Goal: Task Accomplishment & Management: Use online tool/utility

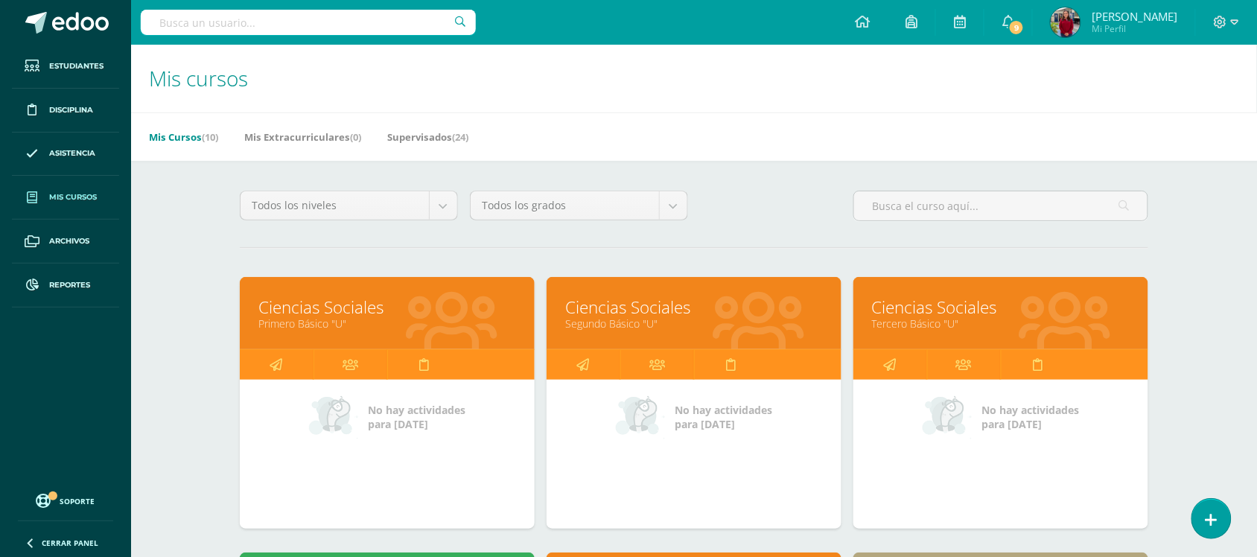
scroll to position [186, 0]
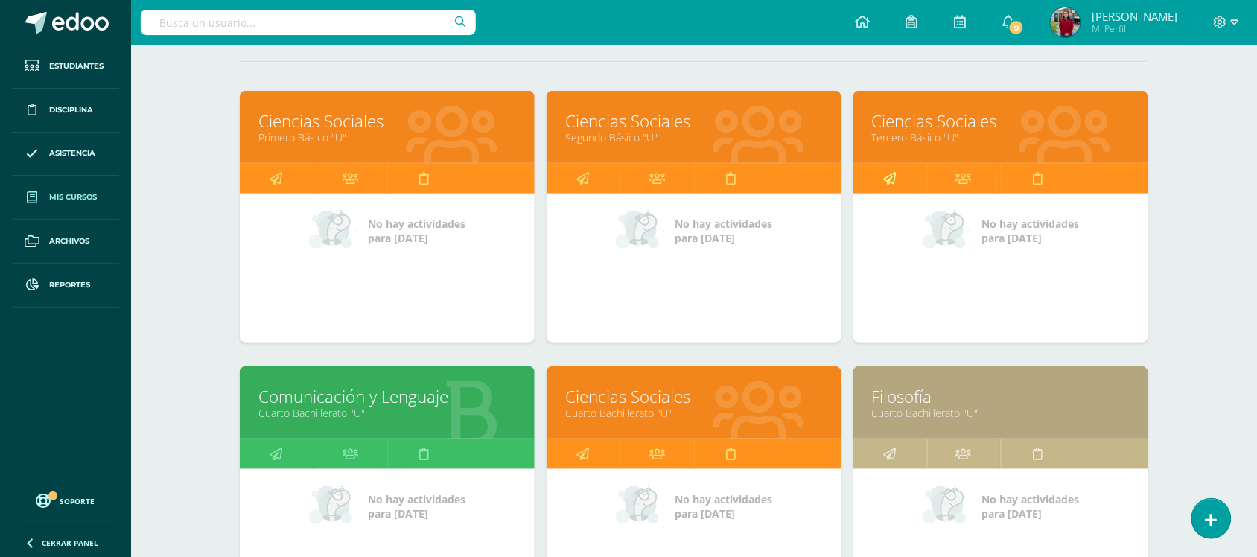
click at [887, 182] on icon at bounding box center [890, 178] width 13 height 29
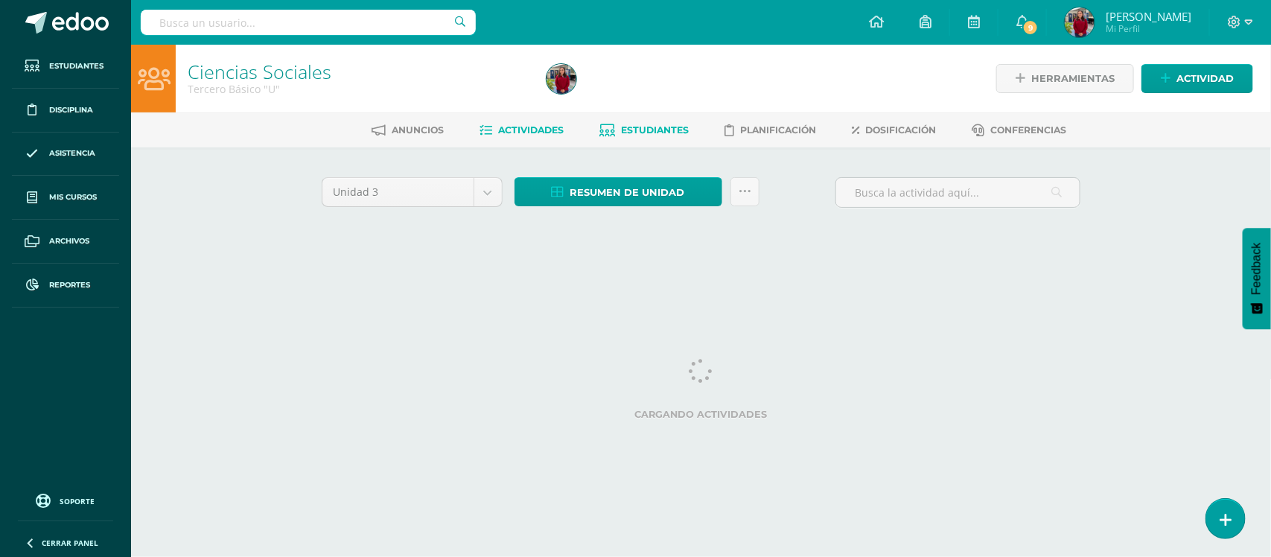
click at [650, 128] on span "Estudiantes" at bounding box center [655, 129] width 68 height 11
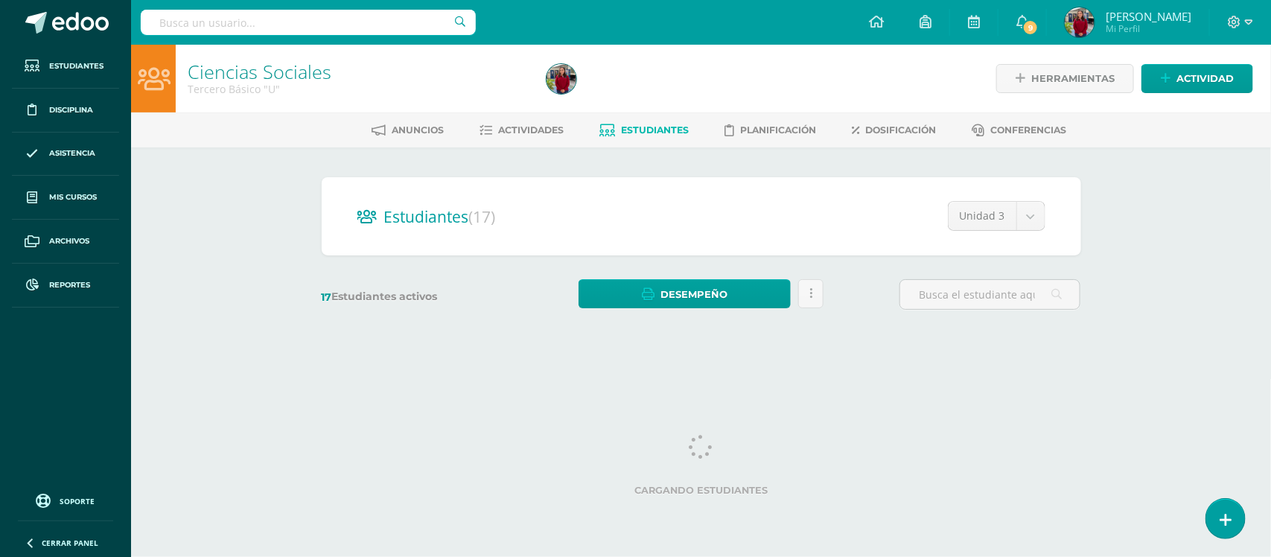
click at [889, 354] on html "Estudiantes Disciplina Asistencia Mis cursos Archivos Reportes Soporte Ayuda Re…" at bounding box center [635, 177] width 1271 height 354
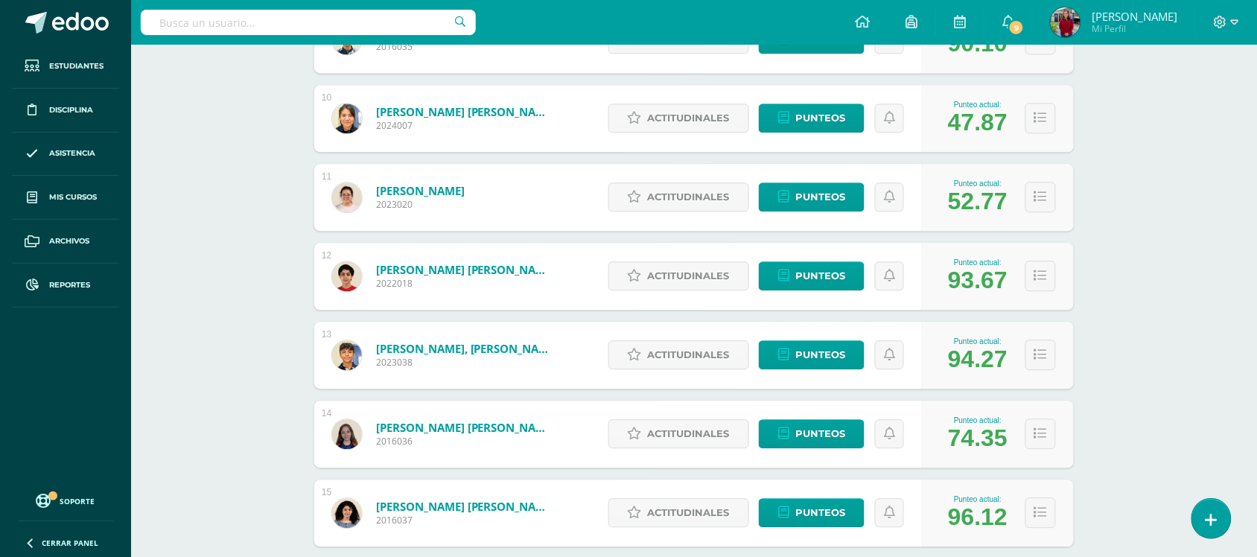
scroll to position [916, 0]
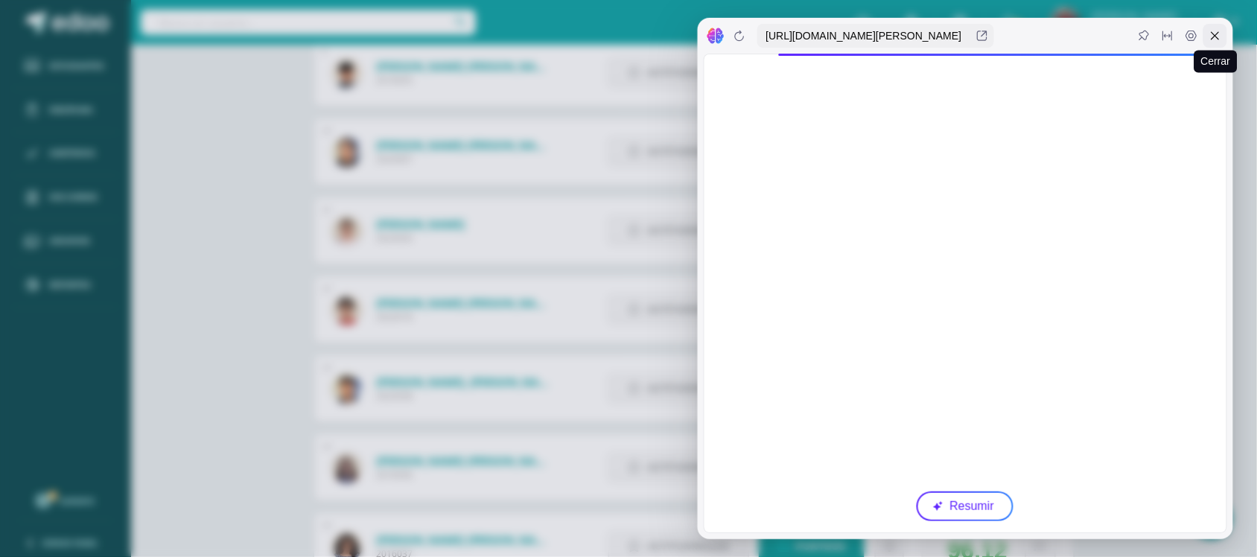
click at [1221, 37] on icon at bounding box center [1216, 36] width 12 height 12
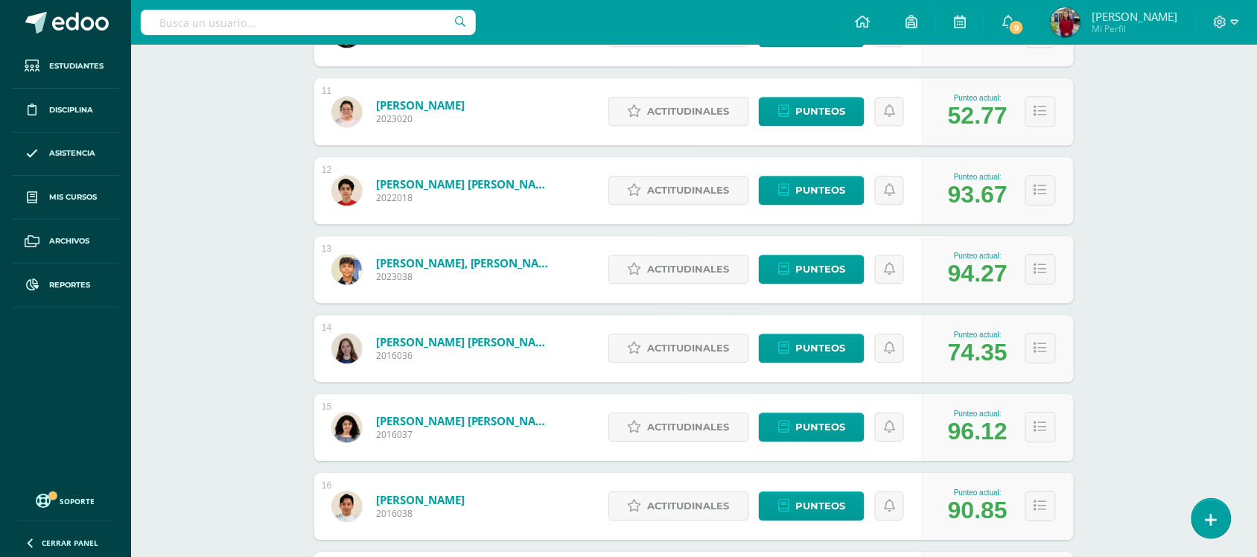
scroll to position [1195, 0]
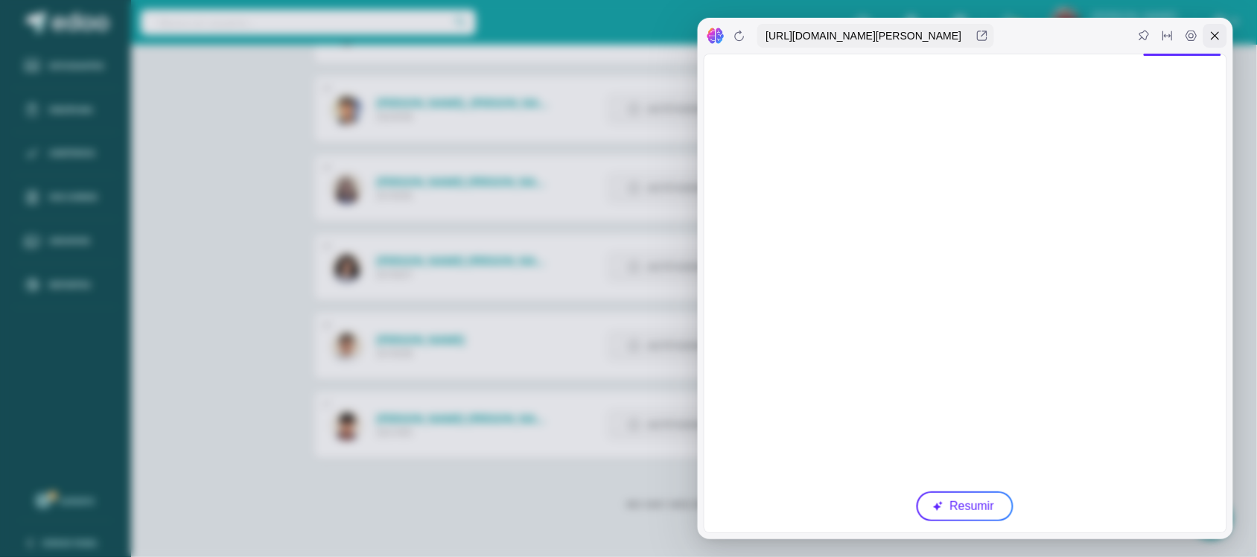
click at [1221, 39] on icon at bounding box center [1216, 36] width 12 height 12
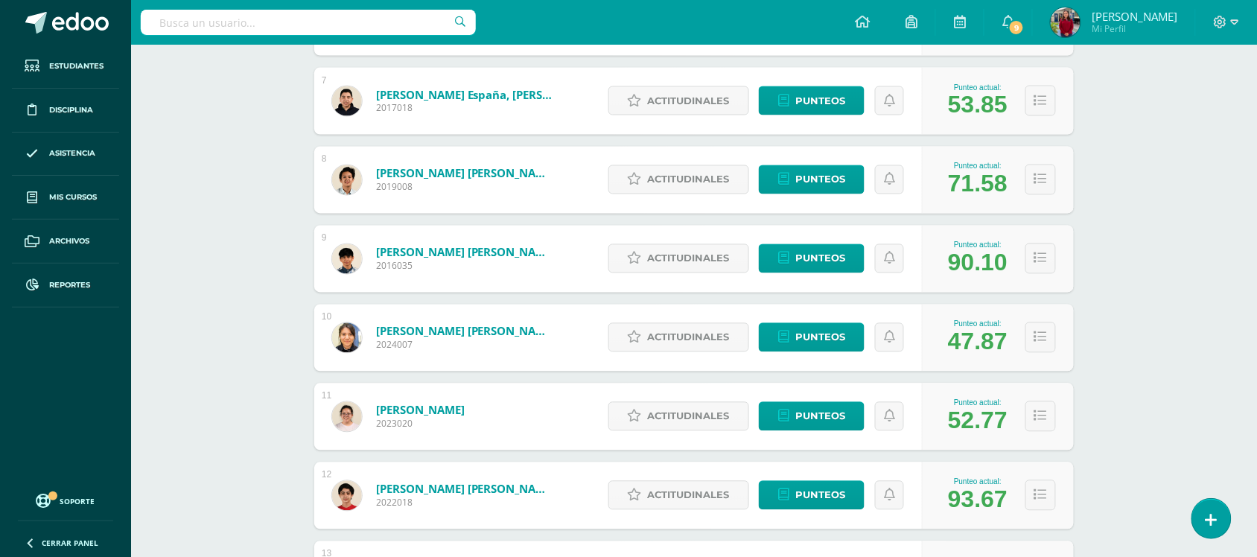
scroll to position [264, 0]
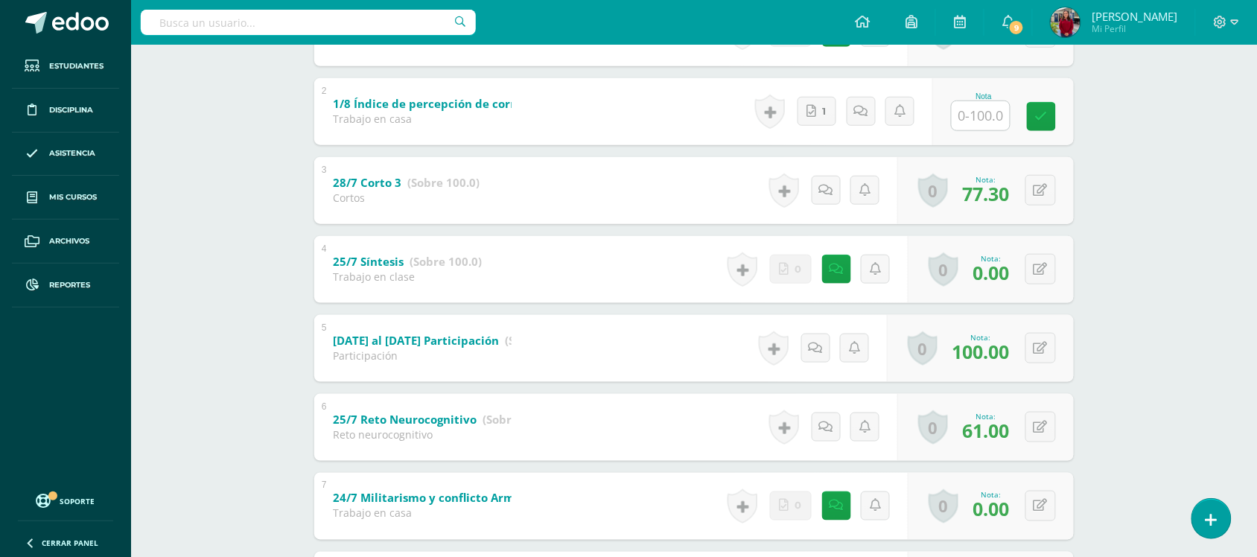
scroll to position [279, 0]
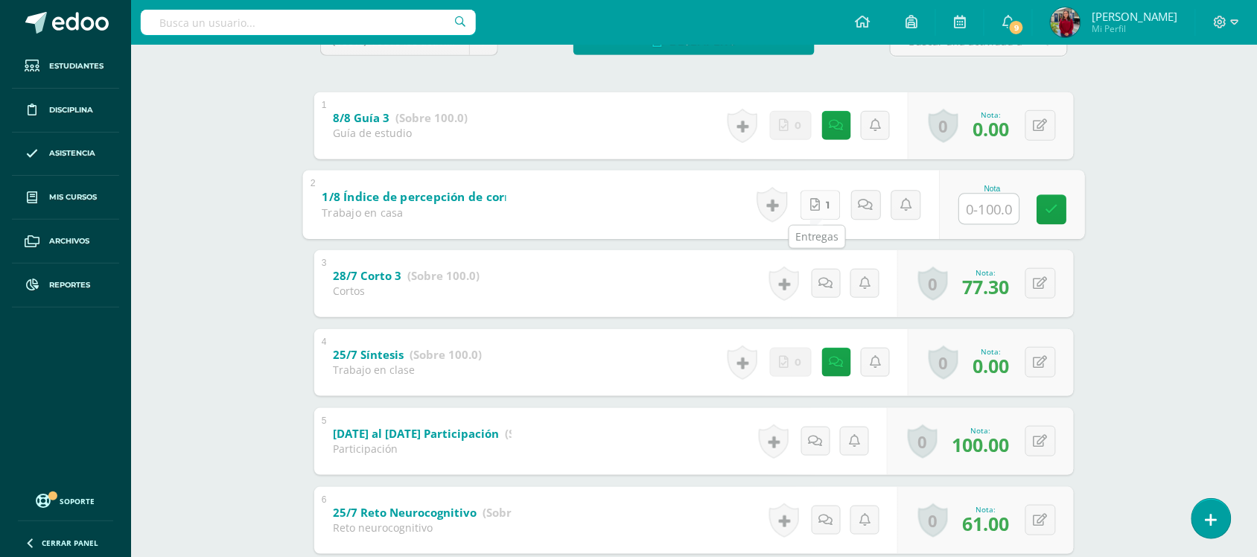
click at [819, 210] on link "1" at bounding box center [821, 205] width 40 height 30
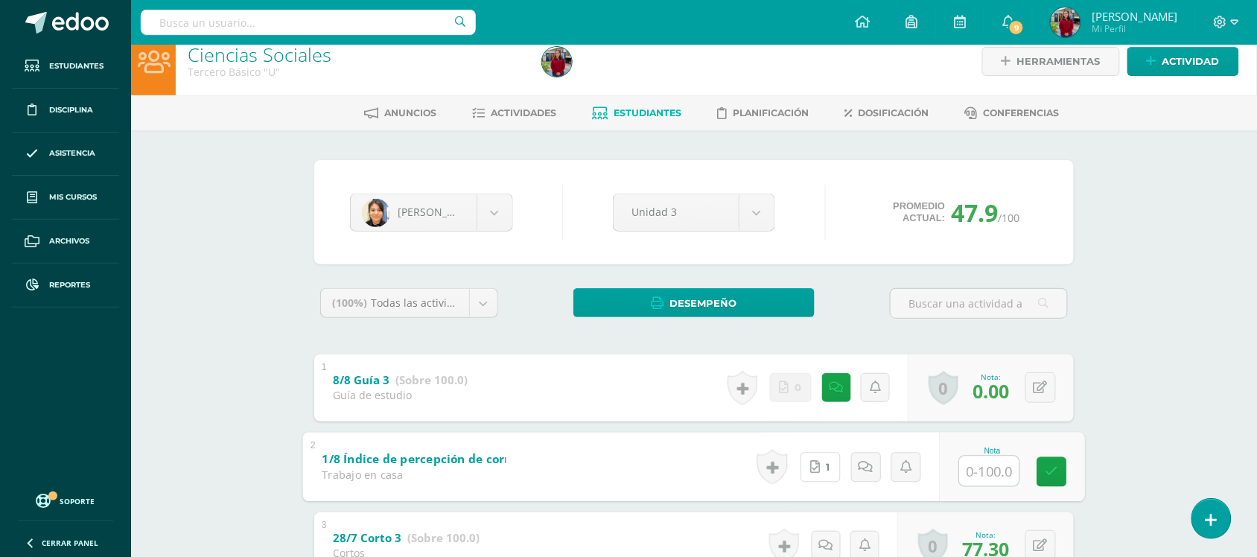
scroll to position [0, 0]
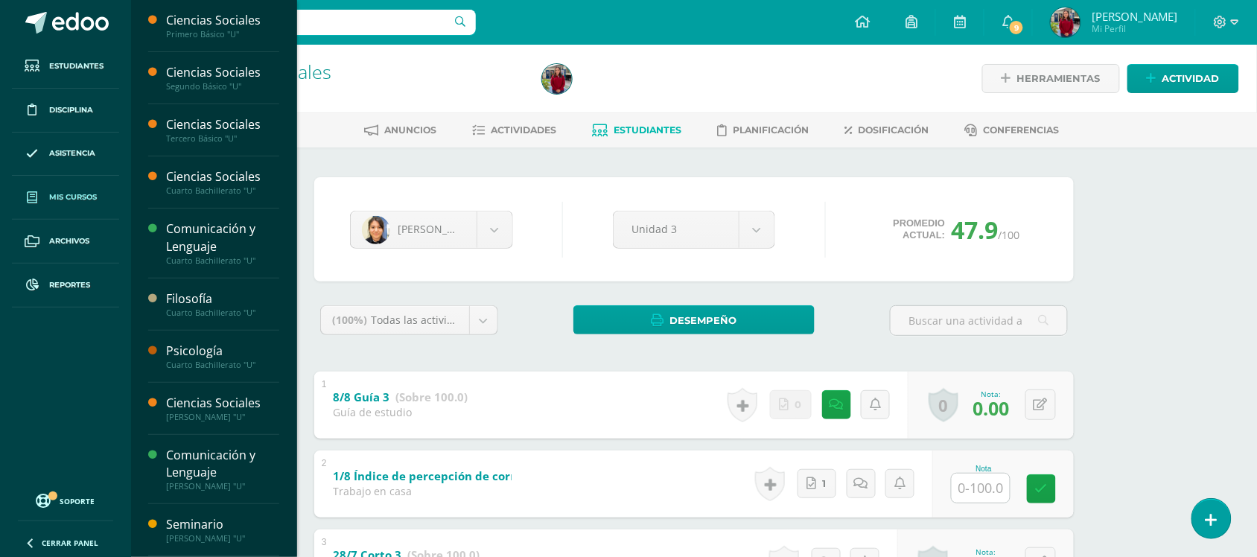
click at [77, 195] on span "Mis cursos" at bounding box center [73, 197] width 48 height 12
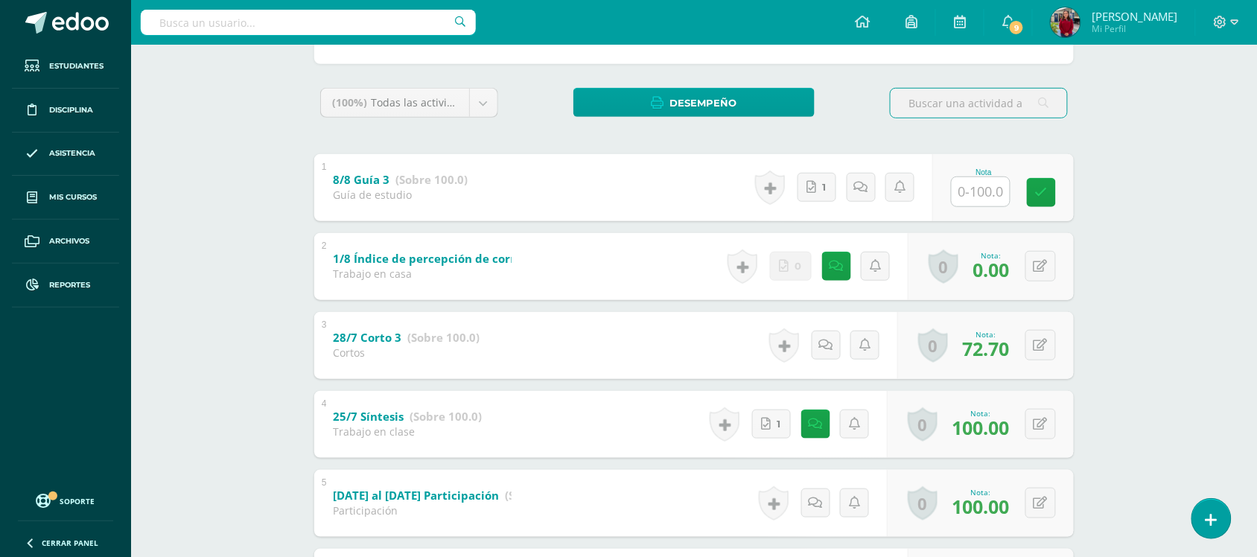
scroll to position [186, 0]
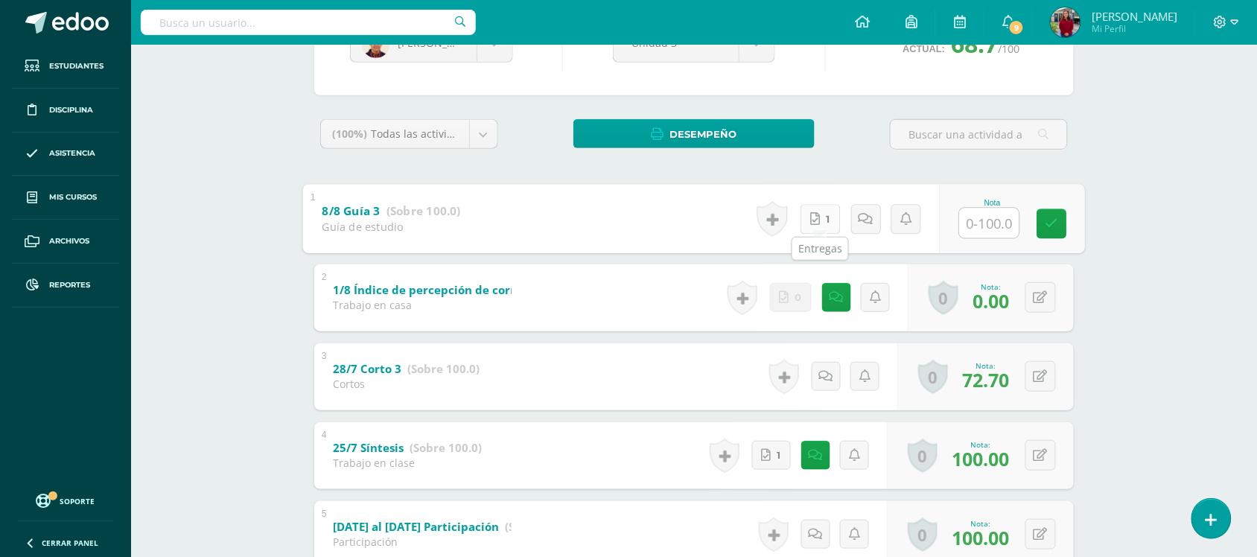
click at [820, 221] on icon at bounding box center [815, 218] width 10 height 13
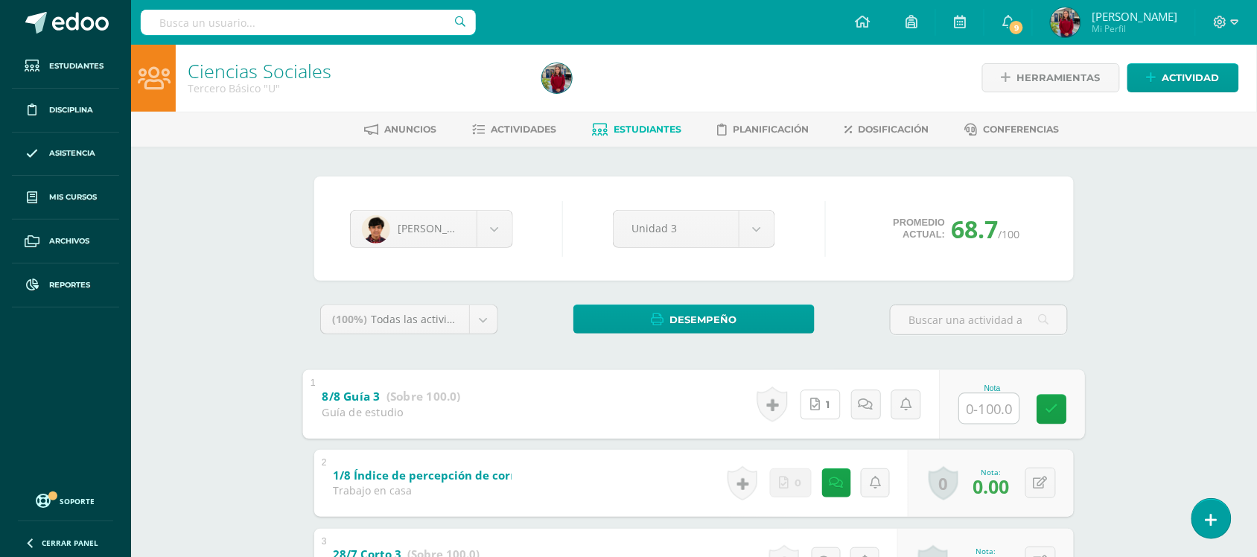
scroll to position [0, 0]
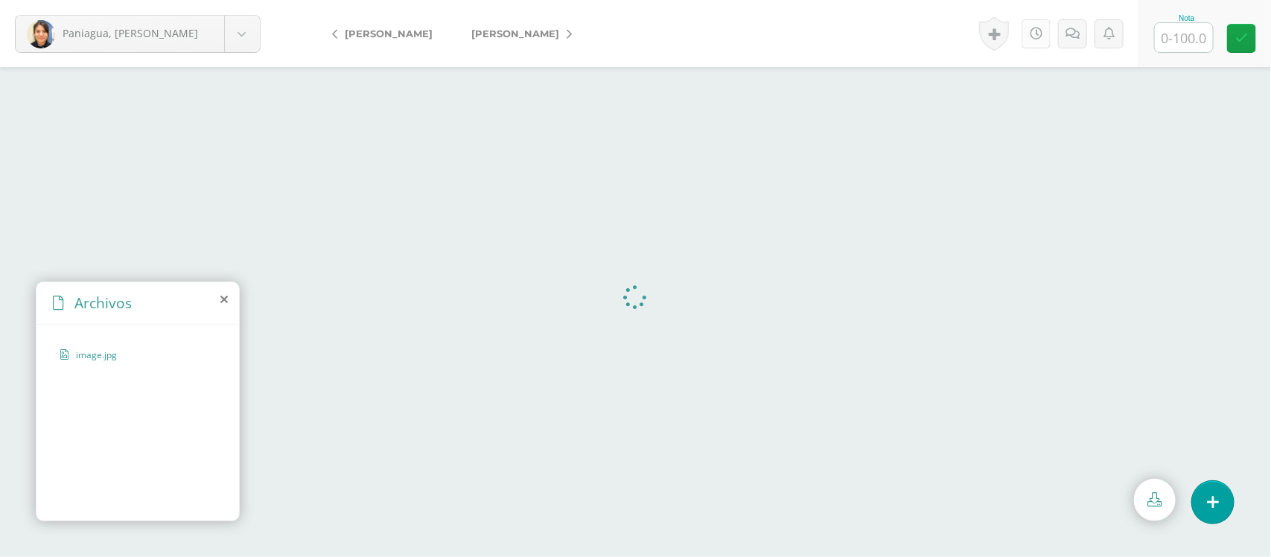
click at [1033, 42] on link at bounding box center [1036, 33] width 29 height 29
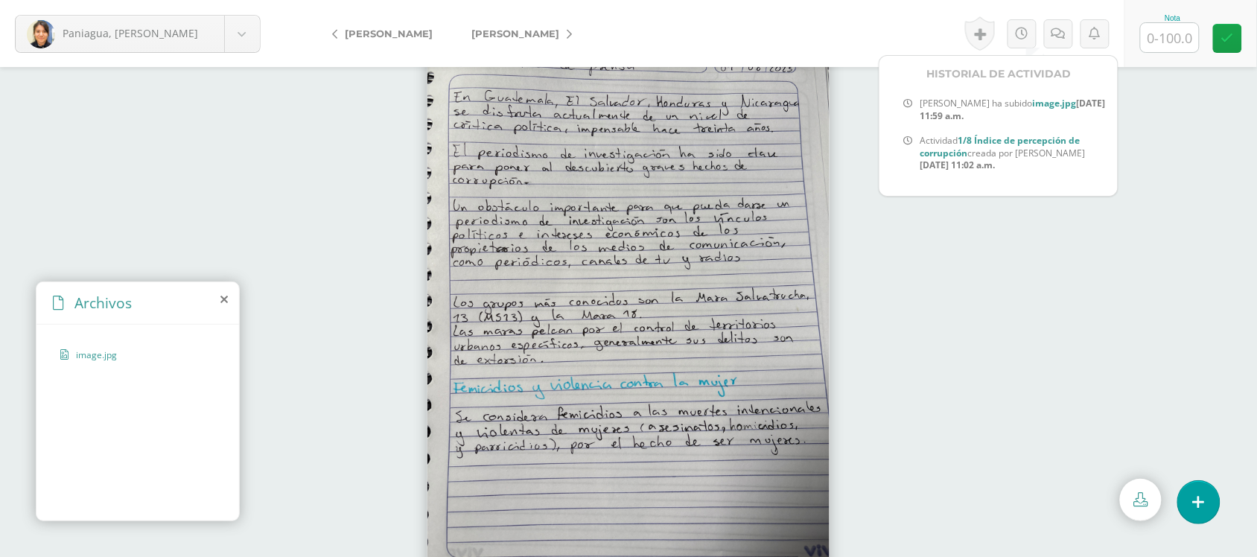
click at [1155, 42] on input "text" at bounding box center [1170, 37] width 58 height 29
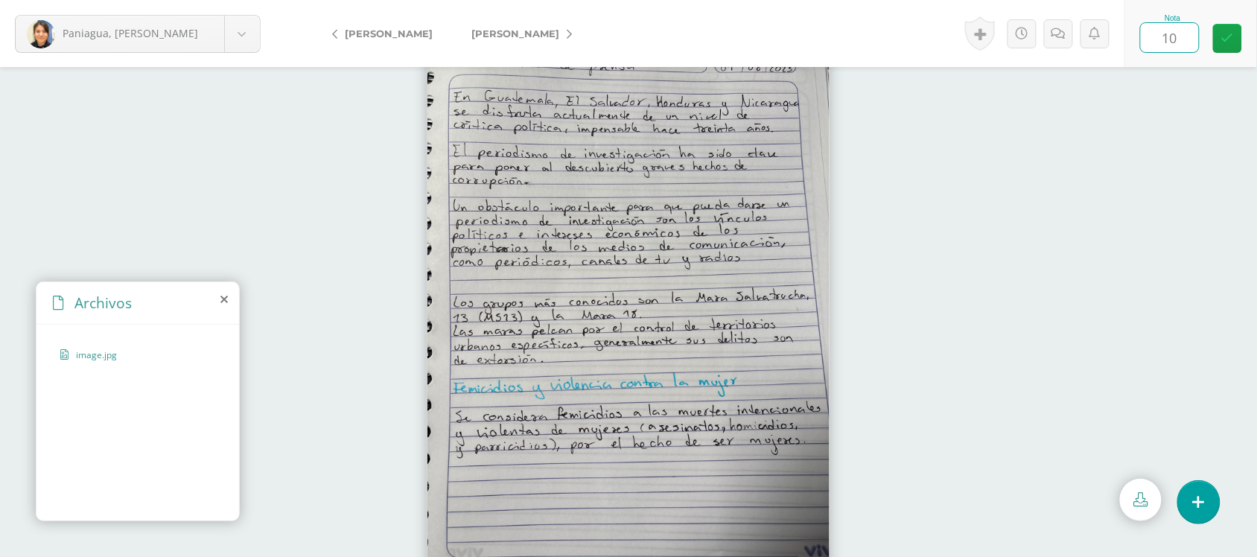
type input "100"
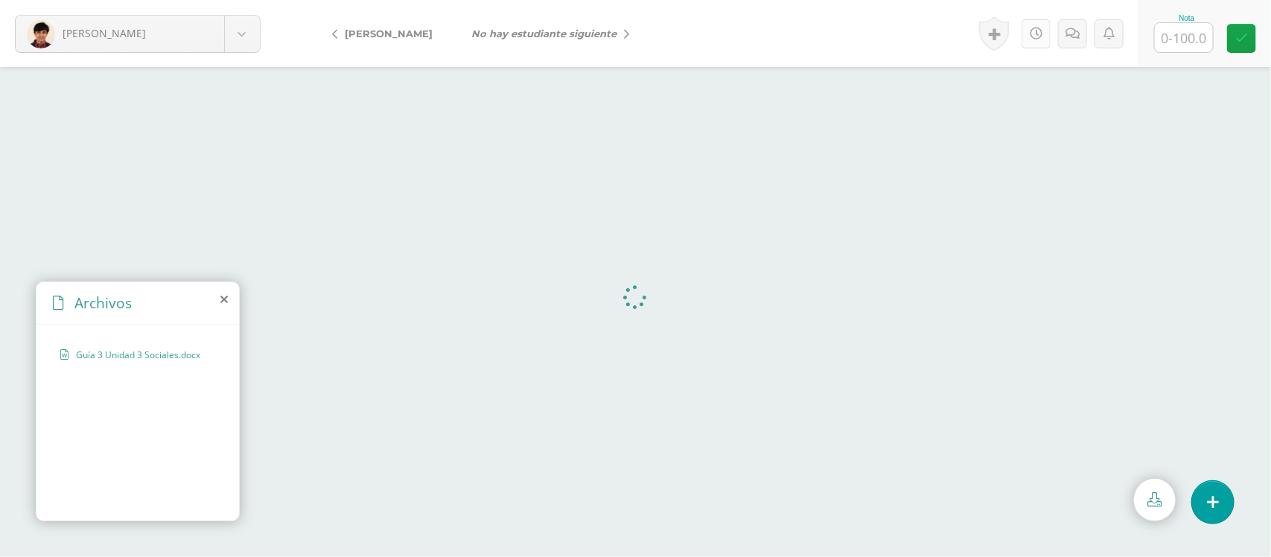
click at [1034, 38] on icon at bounding box center [1036, 34] width 13 height 13
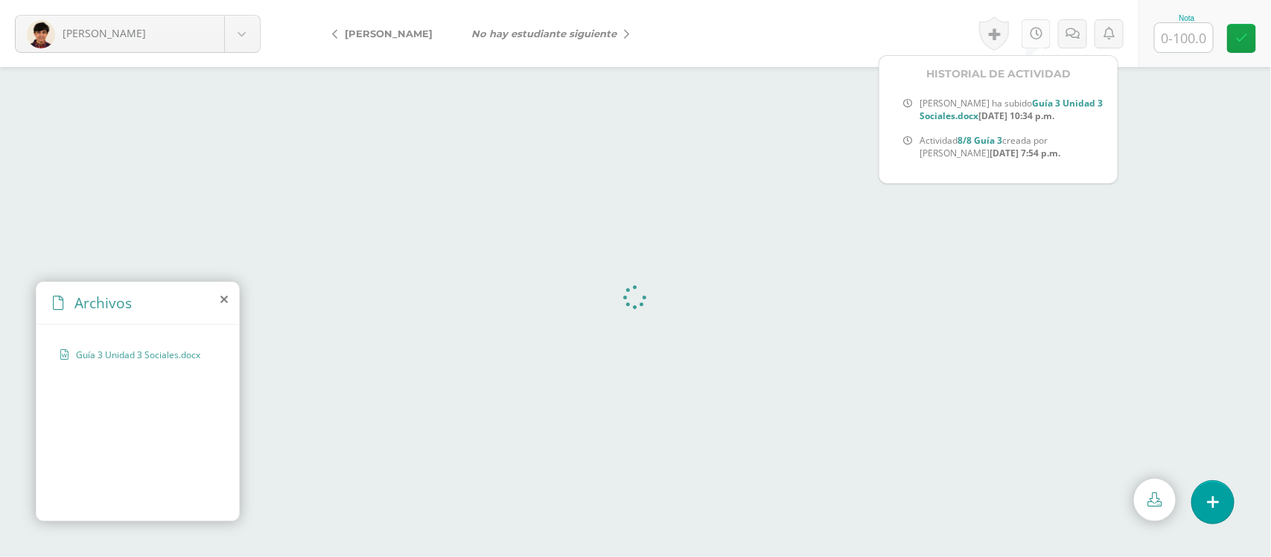
click at [1034, 39] on link at bounding box center [1036, 33] width 29 height 29
click at [1160, 47] on input "text" at bounding box center [1184, 37] width 58 height 29
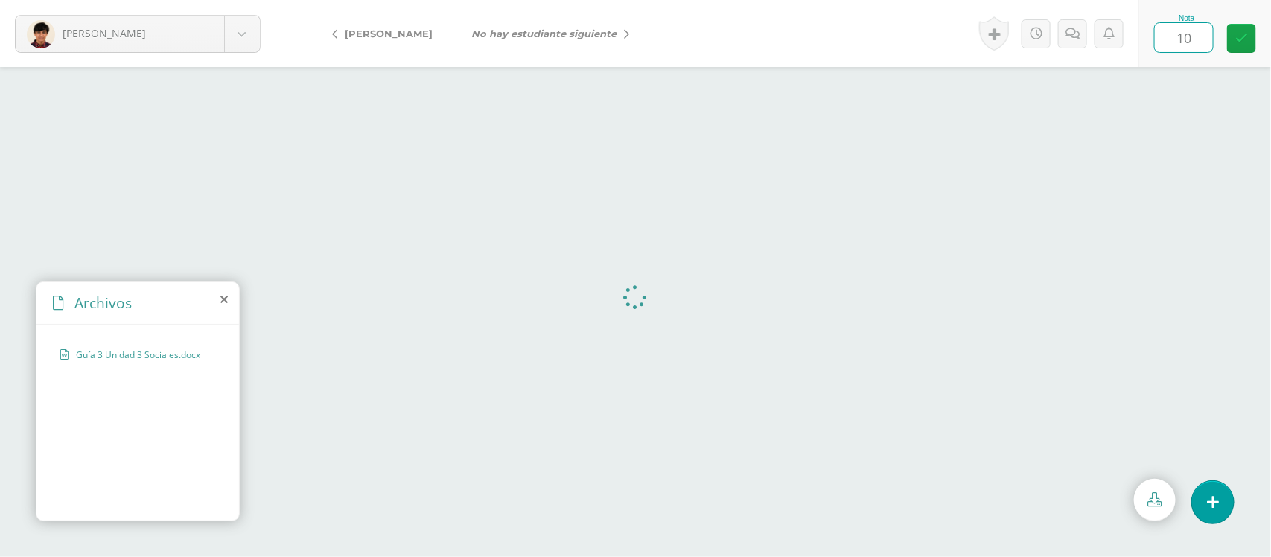
type input "100"
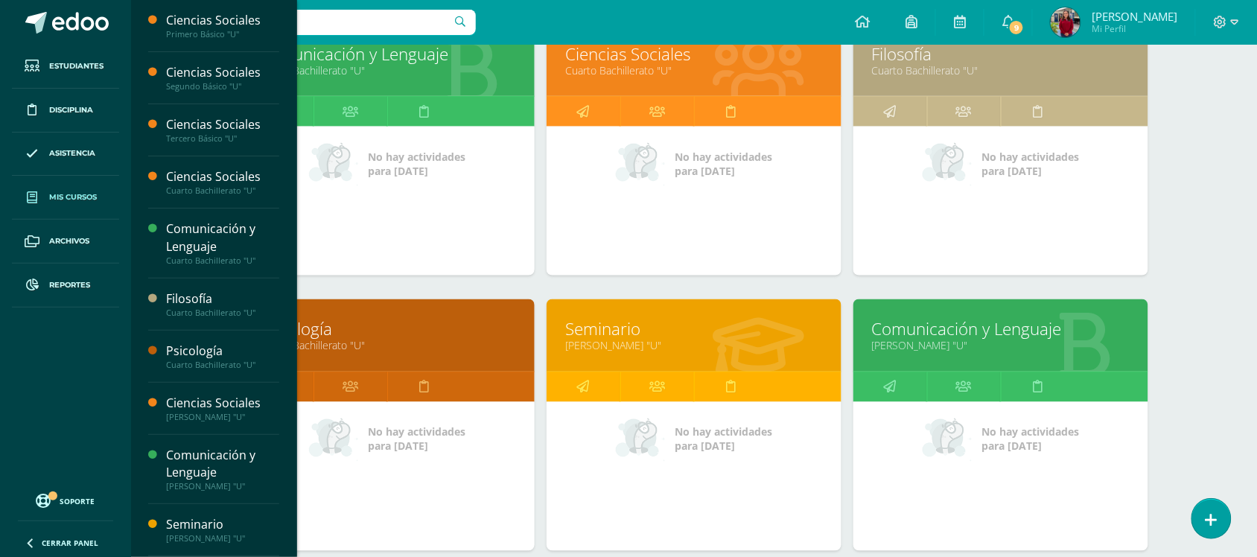
scroll to position [559, 0]
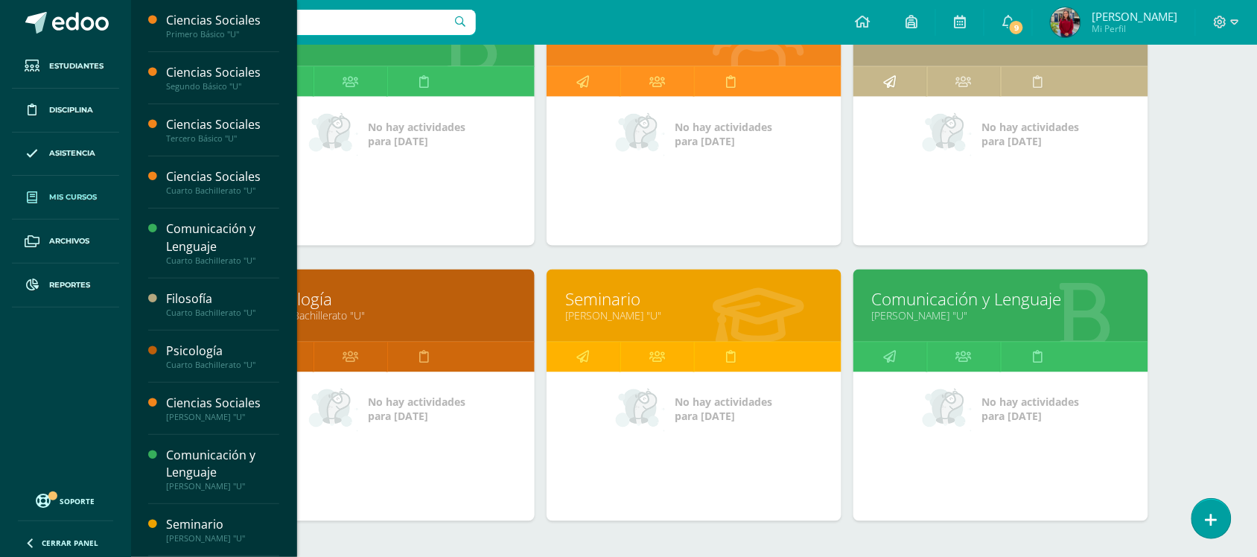
click at [884, 80] on icon at bounding box center [890, 81] width 13 height 29
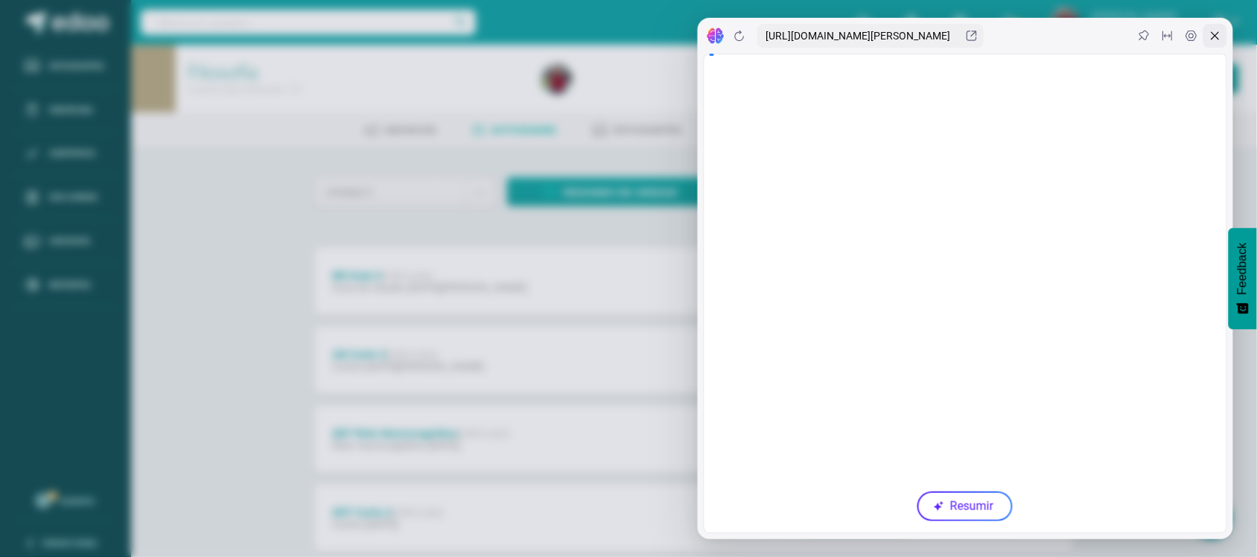
click at [1218, 39] on icon at bounding box center [1216, 36] width 12 height 12
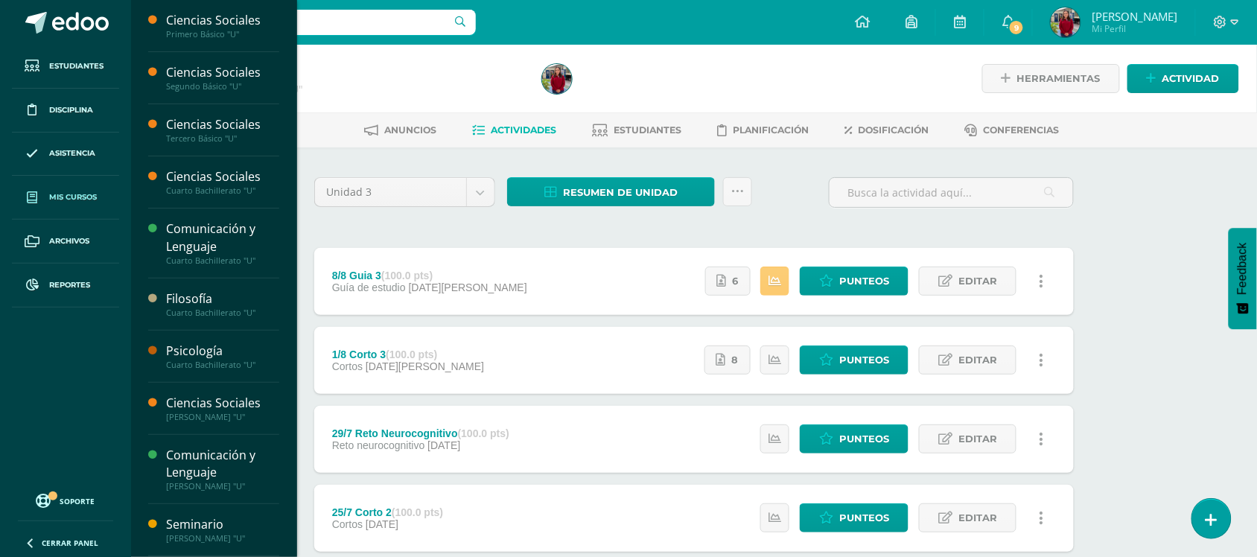
click at [82, 192] on span "Mis cursos" at bounding box center [73, 197] width 48 height 12
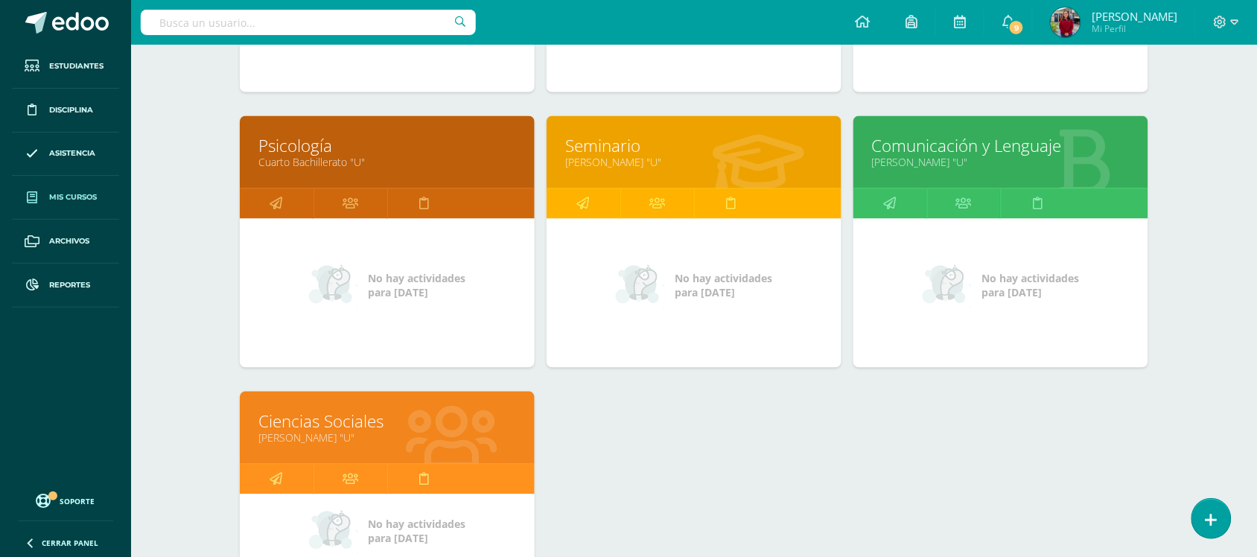
scroll to position [745, 0]
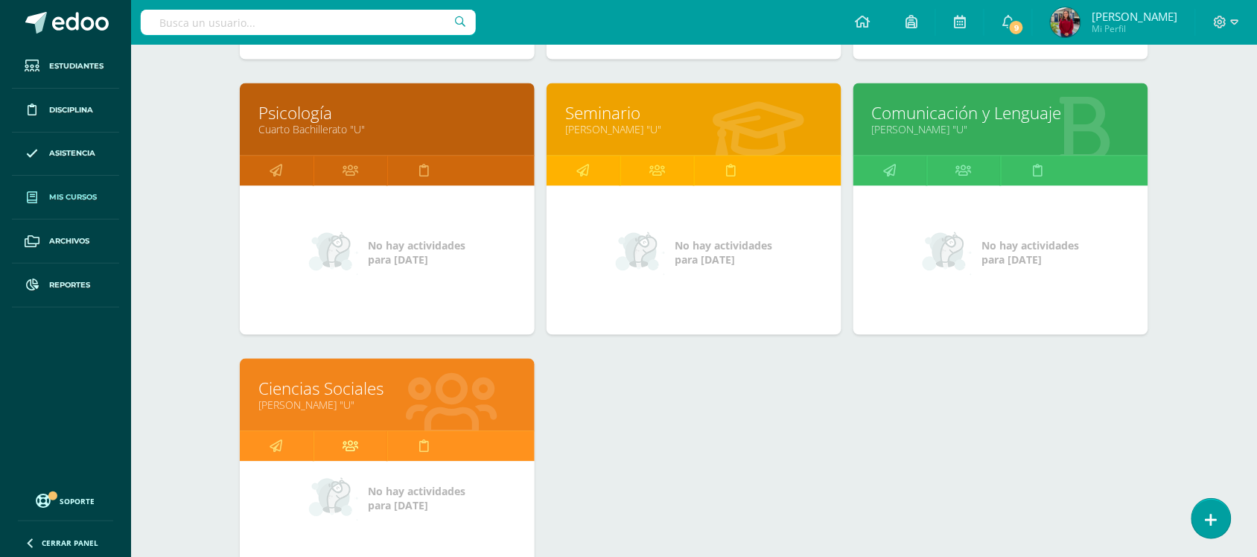
click at [362, 436] on link at bounding box center [351, 447] width 74 height 30
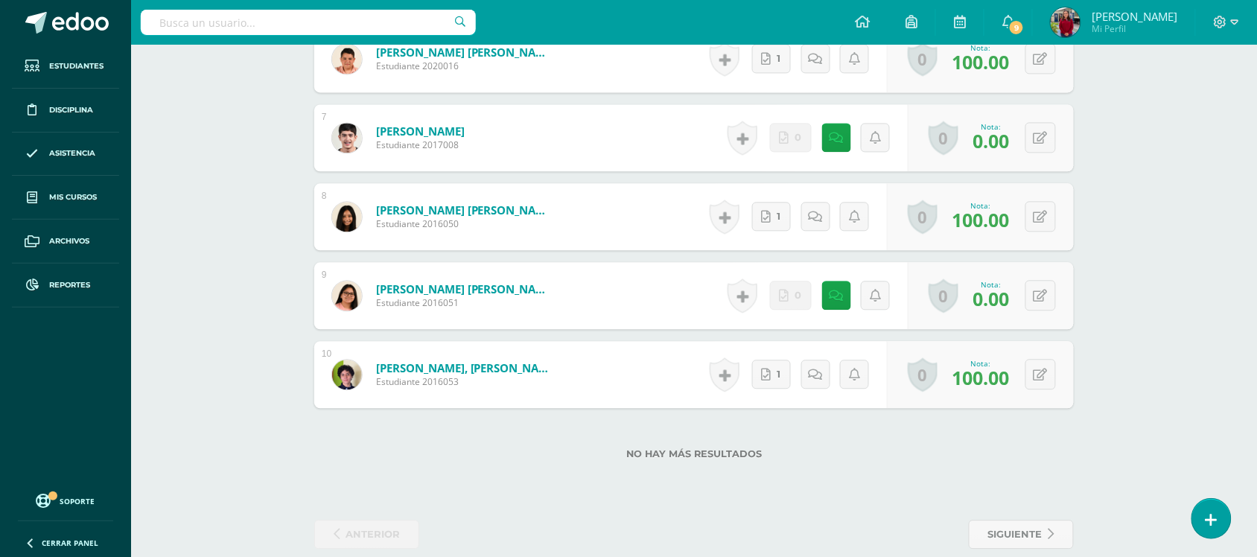
scroll to position [922, 0]
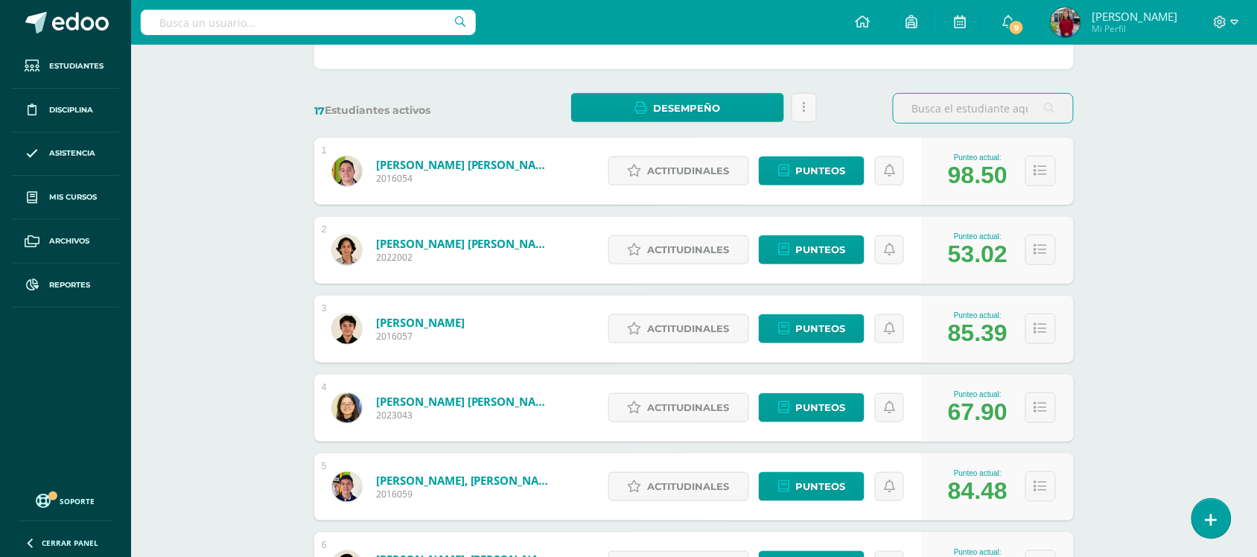
scroll to position [637, 0]
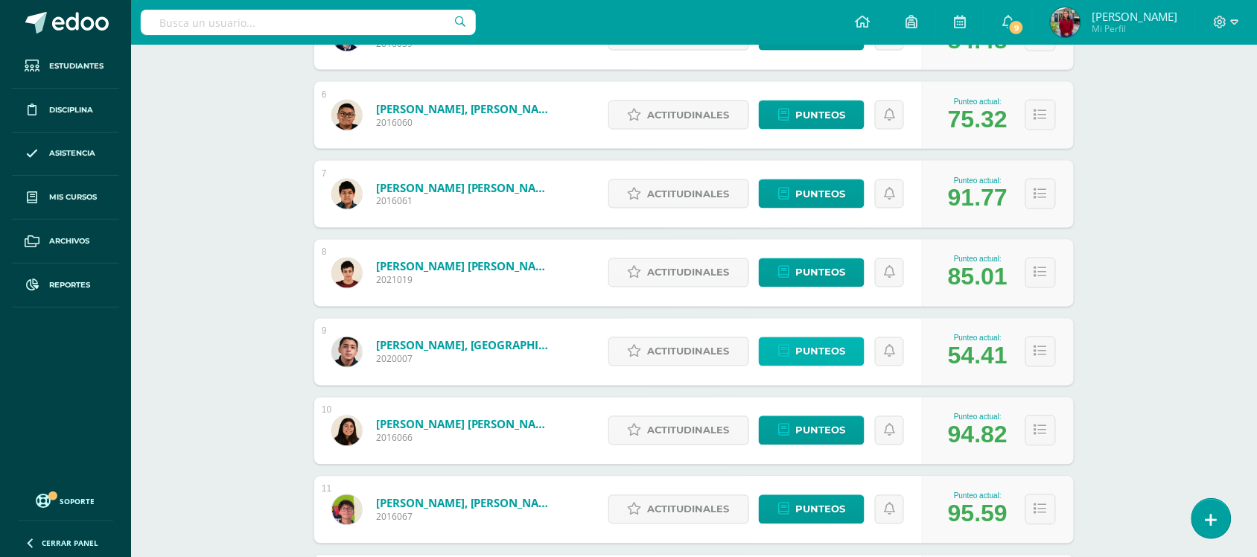
click at [835, 343] on span "Punteos" at bounding box center [820, 352] width 50 height 28
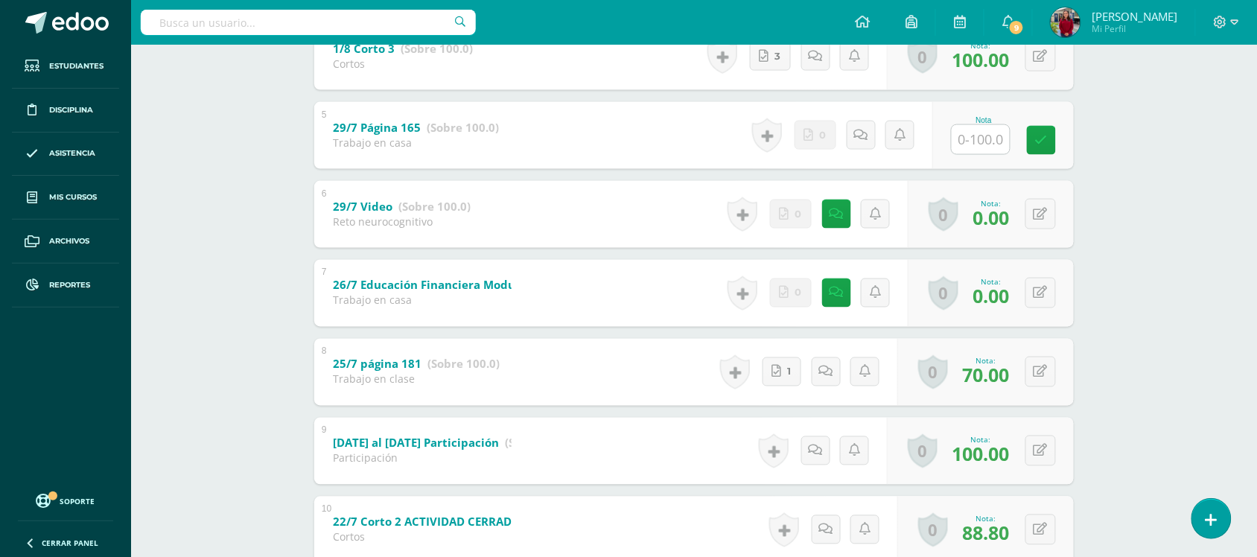
scroll to position [585, 0]
click at [985, 143] on input "text" at bounding box center [990, 140] width 60 height 30
type input "0"
click at [868, 135] on link at bounding box center [876, 135] width 29 height 29
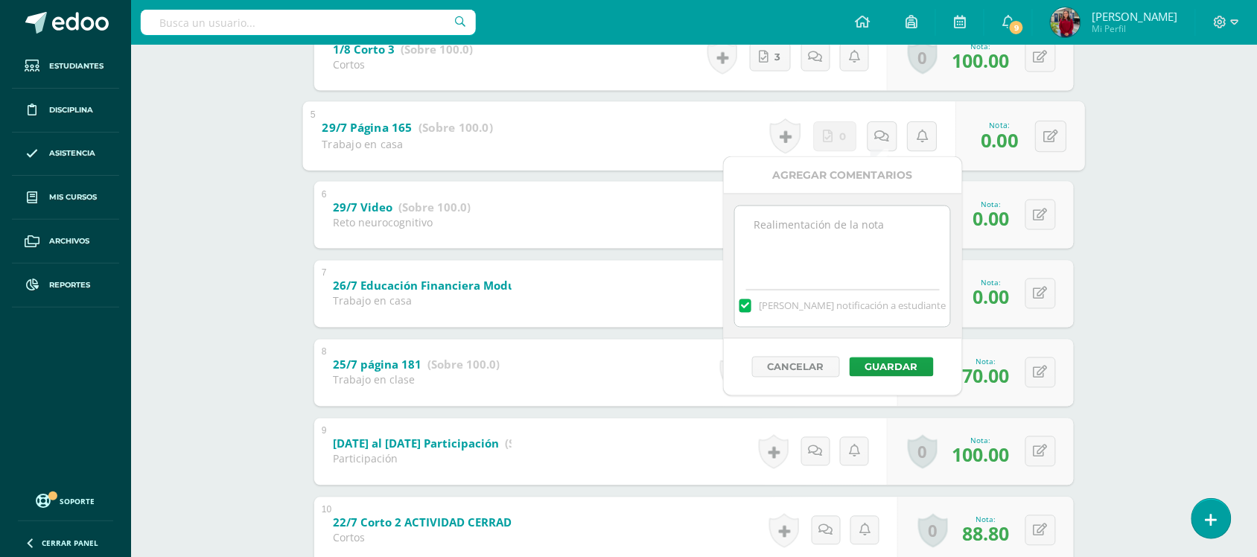
drag, startPoint x: 848, startPoint y: 279, endPoint x: 853, endPoint y: 268, distance: 12.3
click at [851, 270] on textarea at bounding box center [842, 243] width 215 height 74
type textarea "no entregó"
click at [883, 369] on button "Guardar" at bounding box center [892, 366] width 84 height 19
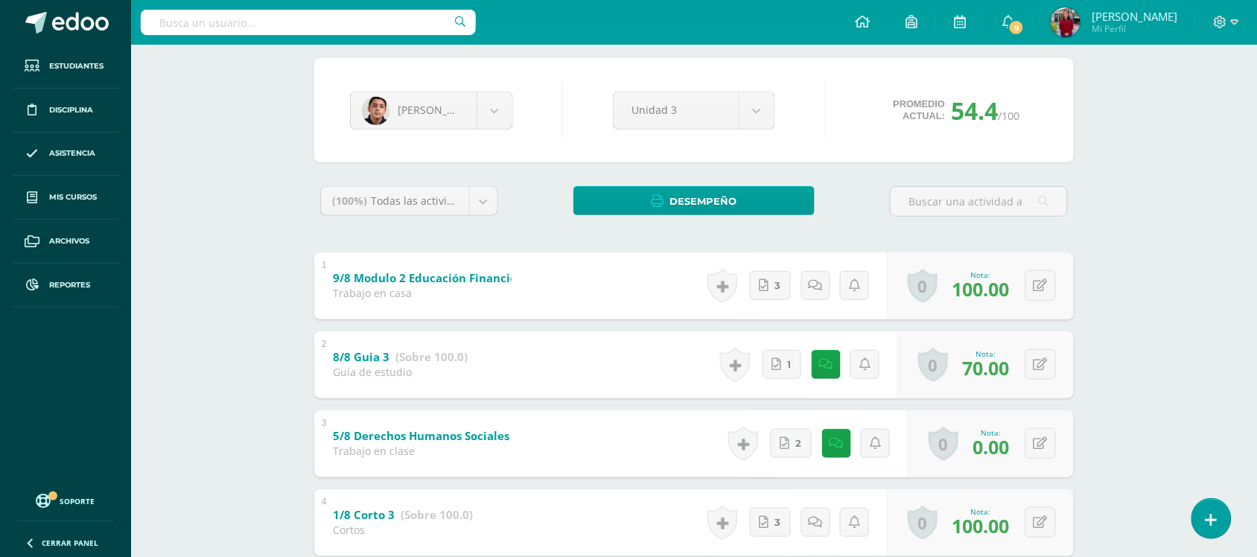
scroll to position [0, 0]
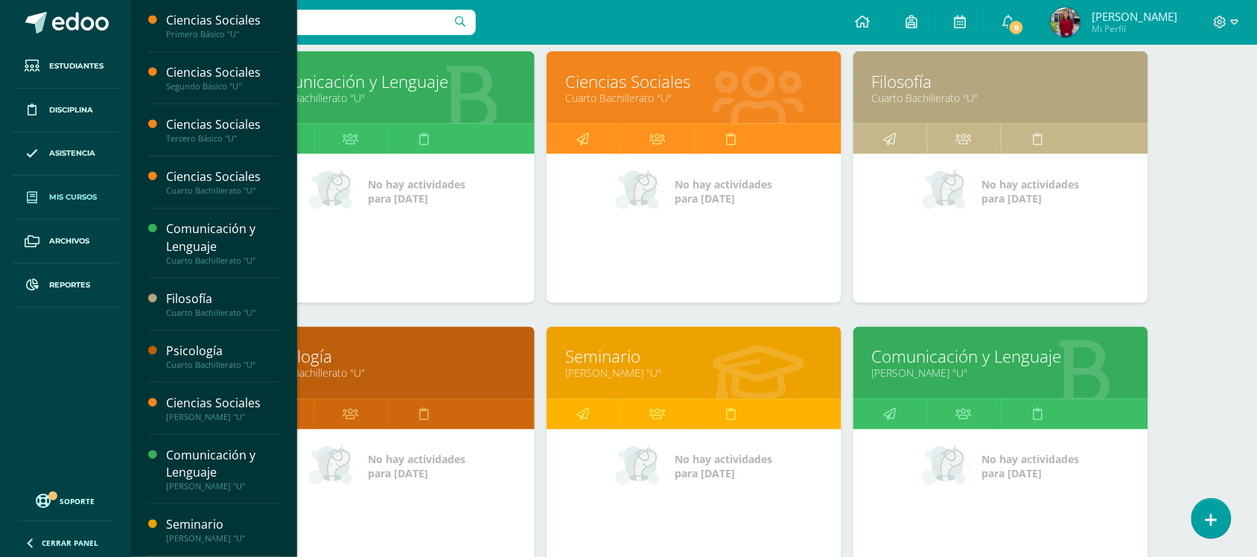
scroll to position [638, 0]
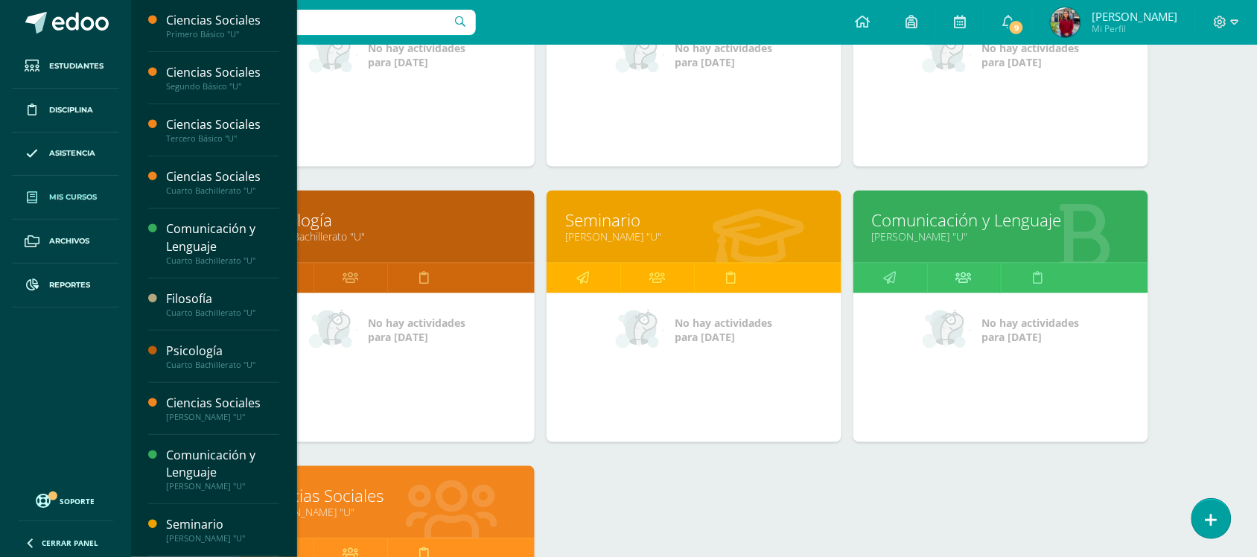
click at [965, 273] on icon at bounding box center [964, 278] width 16 height 29
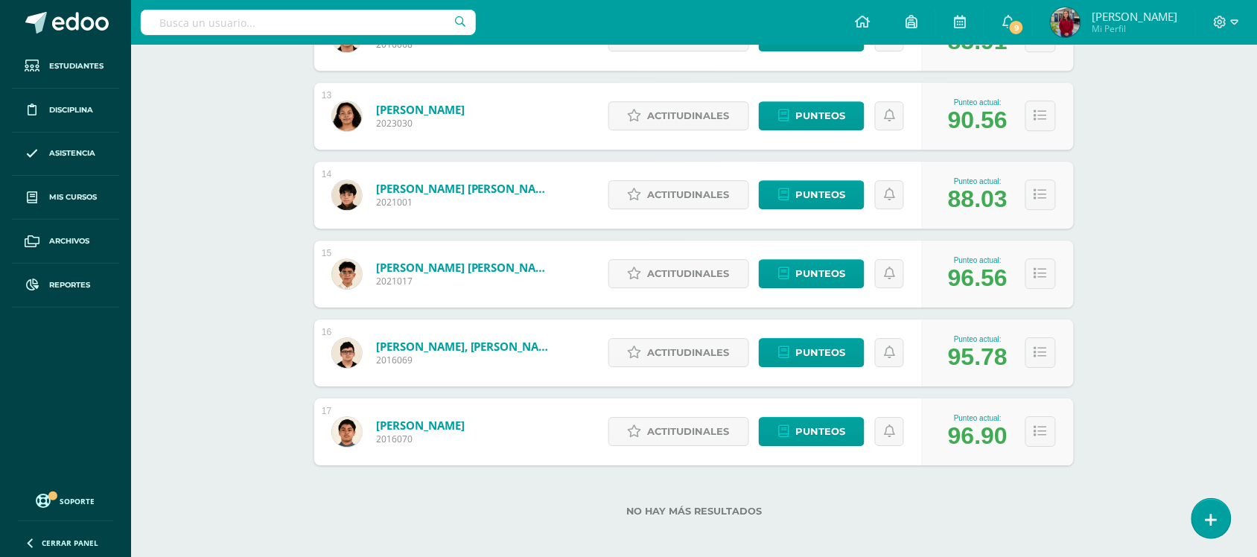
scroll to position [1195, 0]
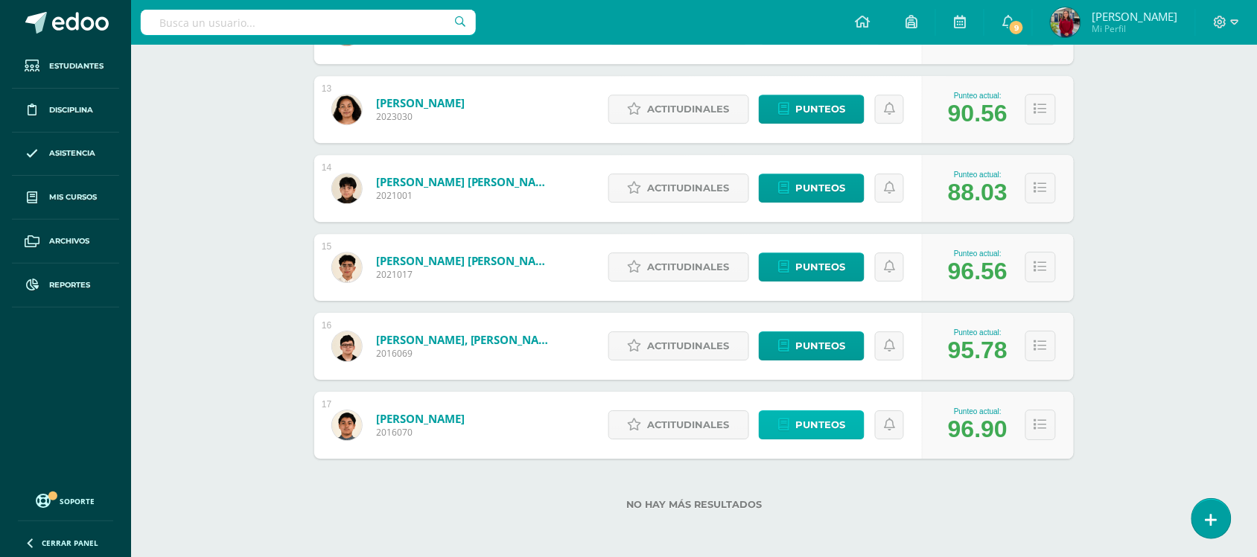
drag, startPoint x: 801, startPoint y: 422, endPoint x: 814, endPoint y: 421, distance: 12.7
click at [802, 421] on span "Punteos" at bounding box center [820, 425] width 50 height 28
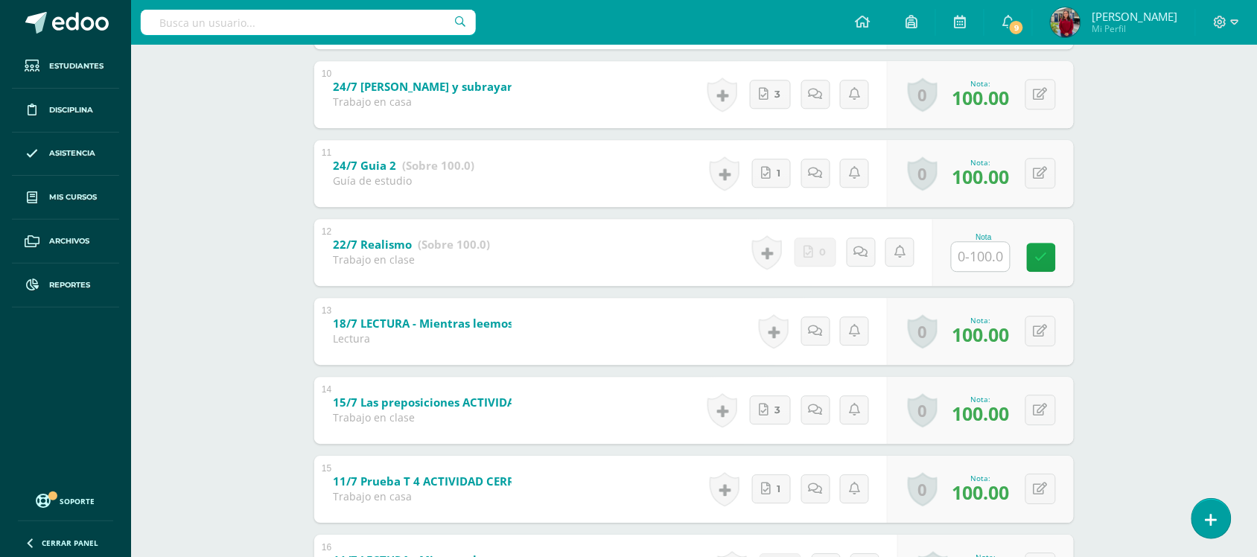
scroll to position [1024, 0]
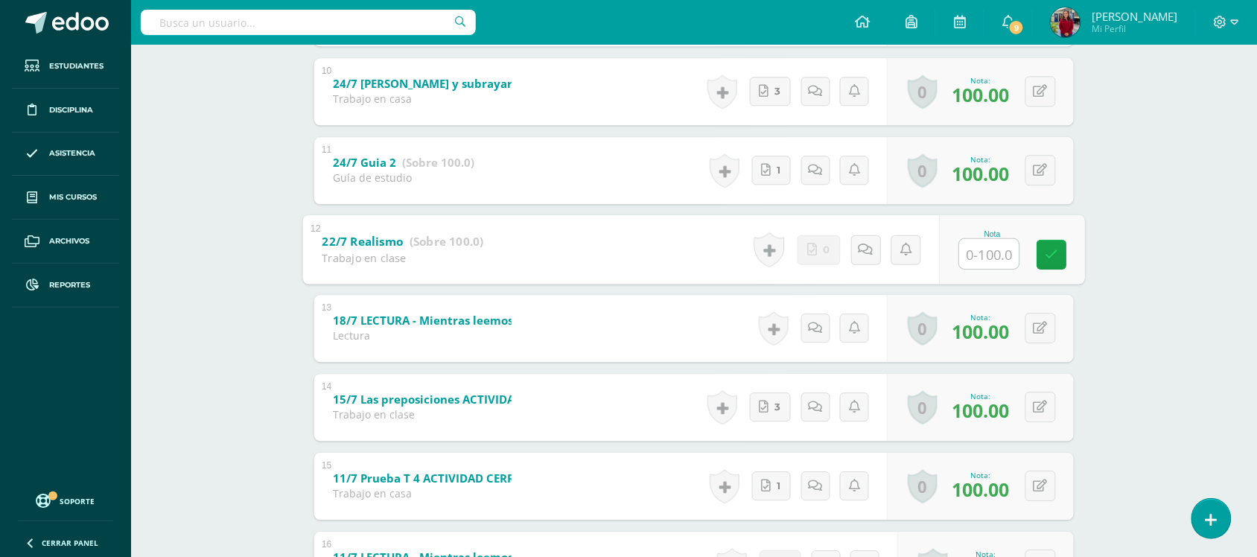
click at [967, 261] on input "text" at bounding box center [990, 253] width 60 height 30
type input "100"
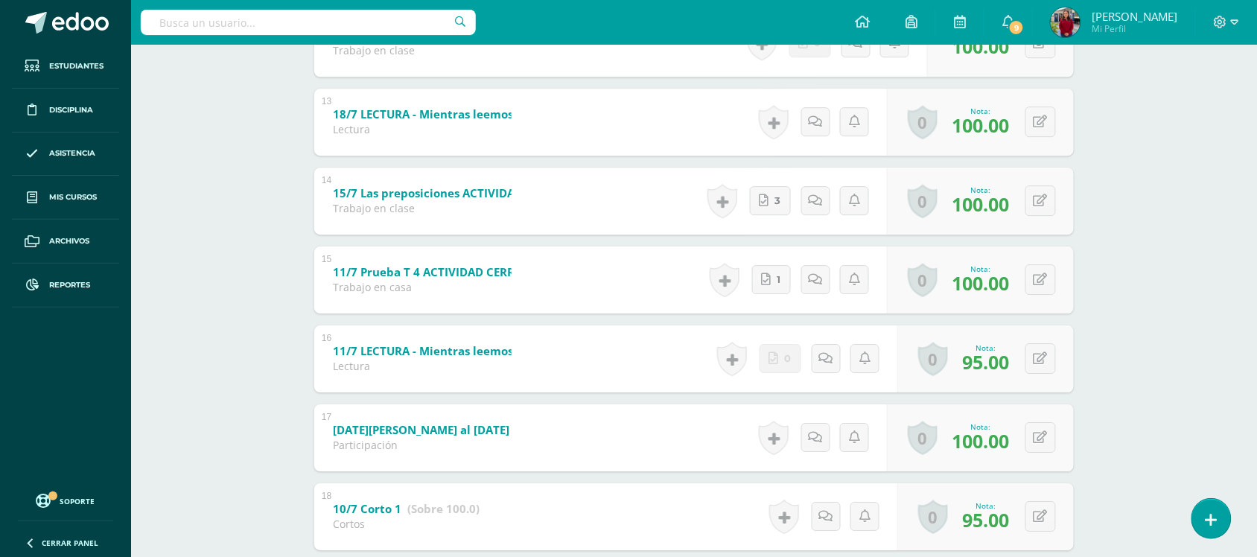
scroll to position [1117, 0]
